Goal: Transaction & Acquisition: Purchase product/service

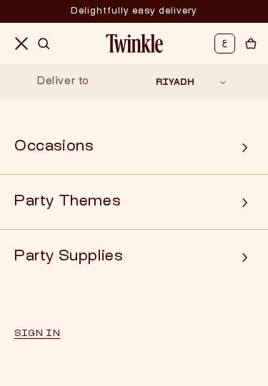
click at [232, 144] on summary "Occasions" at bounding box center [134, 148] width 268 height 34
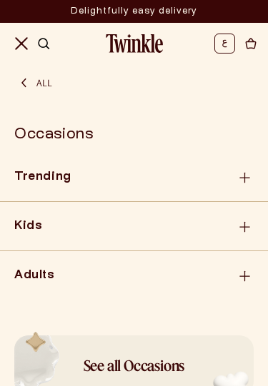
scroll to position [9, 0]
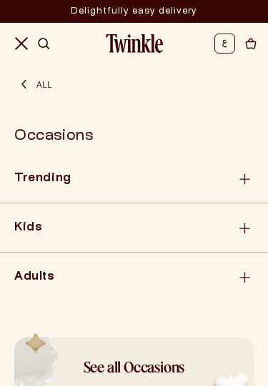
click at [17, 39] on icon "Menu" at bounding box center [21, 43] width 11 height 11
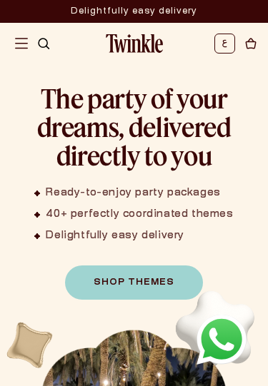
click at [28, 41] on img "Menu" at bounding box center [21, 43] width 13 height 13
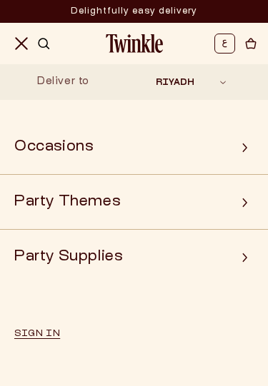
click at [166, 250] on summary "Party Supplies" at bounding box center [134, 258] width 268 height 34
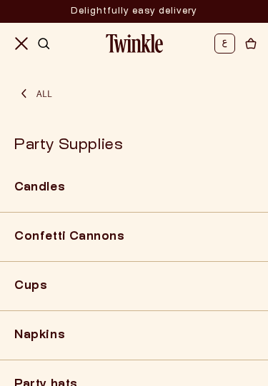
scroll to position [-6, 0]
click at [21, 48] on icon "Menu" at bounding box center [21, 43] width 13 height 13
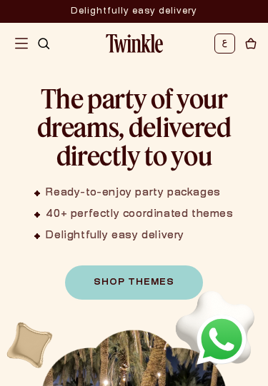
click at [14, 50] on span "Menu" at bounding box center [21, 43] width 31 height 31
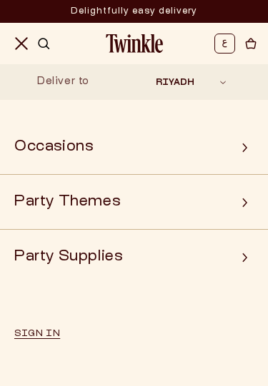
click at [222, 195] on summary "Party Themes" at bounding box center [134, 203] width 268 height 34
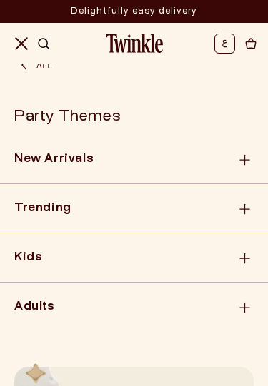
scroll to position [31, 0]
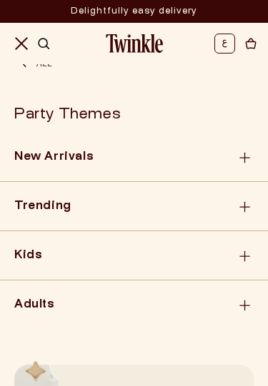
click at [186, 156] on div "New Arrivals" at bounding box center [134, 157] width 268 height 29
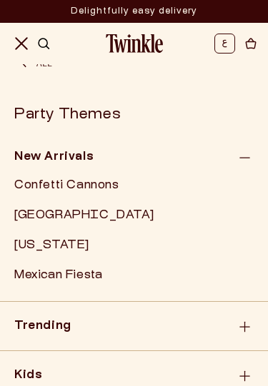
click at [251, 158] on div "New Arrivals" at bounding box center [134, 157] width 268 height 29
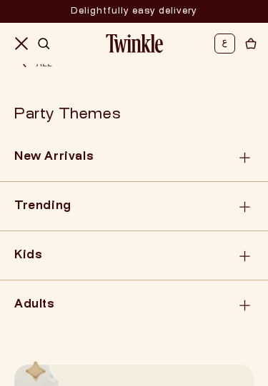
click at [217, 206] on div "Trending" at bounding box center [134, 207] width 268 height 29
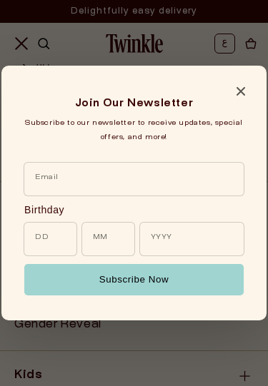
click at [252, 76] on div "Join Our Newsletter Subscribe to our newsletter to receive updates, special off…" at bounding box center [133, 194] width 265 height 256
click at [243, 87] on icon "Close modal" at bounding box center [240, 91] width 9 height 9
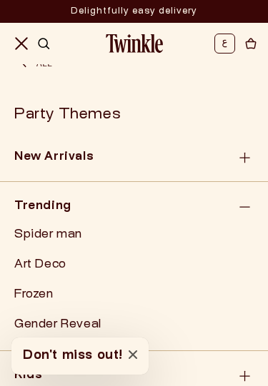
click at [217, 198] on div "Trending" at bounding box center [134, 207] width 268 height 29
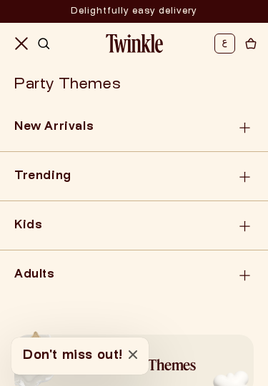
scroll to position [57, 0]
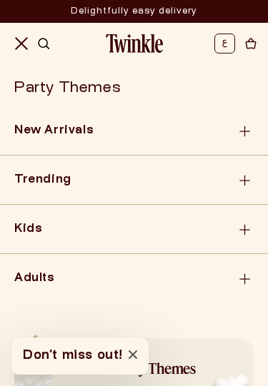
click at [242, 223] on icon at bounding box center [244, 229] width 11 height 13
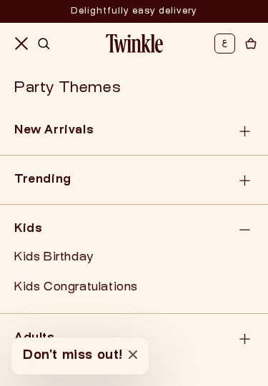
click at [256, 325] on div "Adults" at bounding box center [134, 339] width 268 height 29
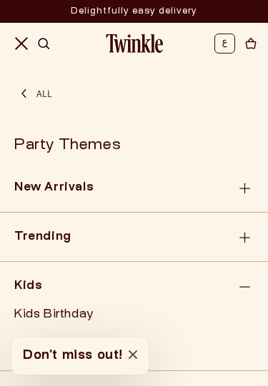
scroll to position [0, 0]
click at [221, 191] on div "New Arrivals" at bounding box center [134, 188] width 268 height 29
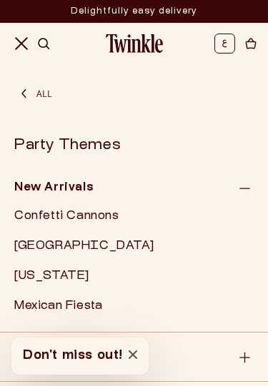
click at [72, 233] on link "[GEOGRAPHIC_DATA]" at bounding box center [134, 247] width 268 height 29
click at [74, 243] on link "[GEOGRAPHIC_DATA]" at bounding box center [134, 247] width 268 height 29
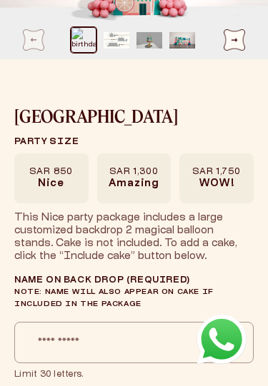
click at [203, 184] on span "WOW!" at bounding box center [216, 184] width 35 height 13
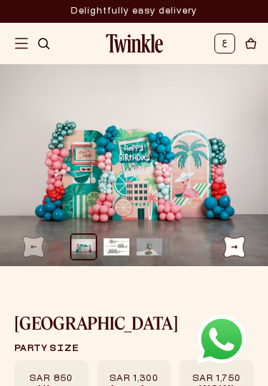
click at [48, 43] on img "Search" at bounding box center [43, 43] width 13 height 13
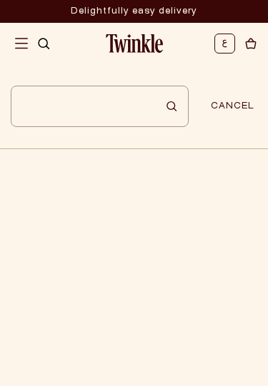
click at [133, 101] on input "Search" at bounding box center [100, 106] width 178 height 41
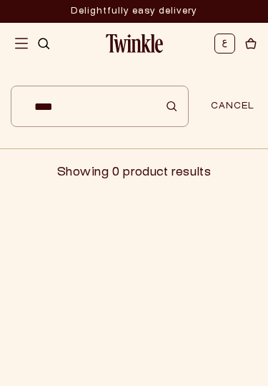
type input "****"
click at [171, 106] on button "Search" at bounding box center [171, 106] width 11 height 31
